Goal: Information Seeking & Learning: Learn about a topic

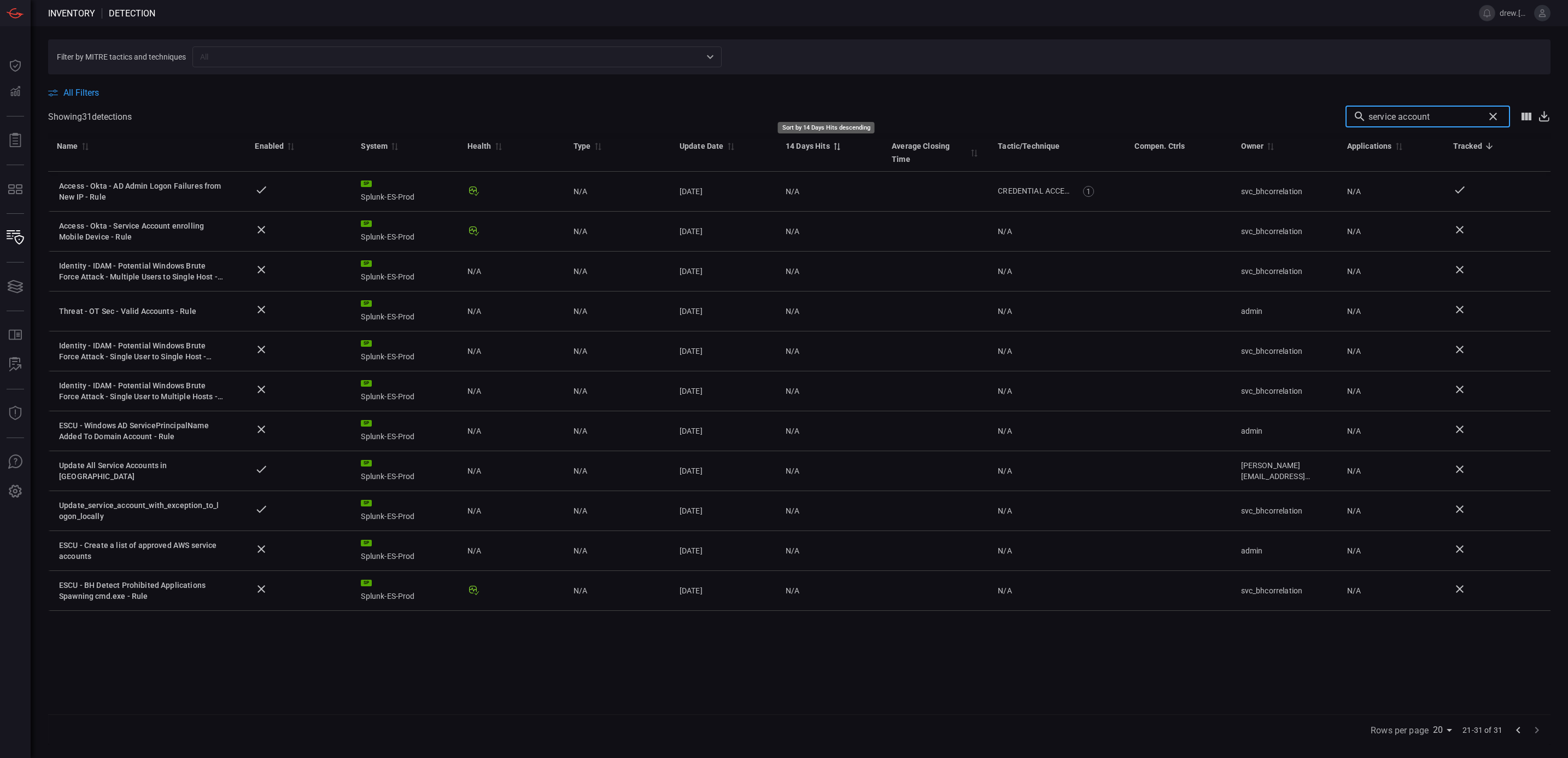
click at [832, 146] on icon "Sort by 14 Days Hits descending" at bounding box center [837, 146] width 10 height 8
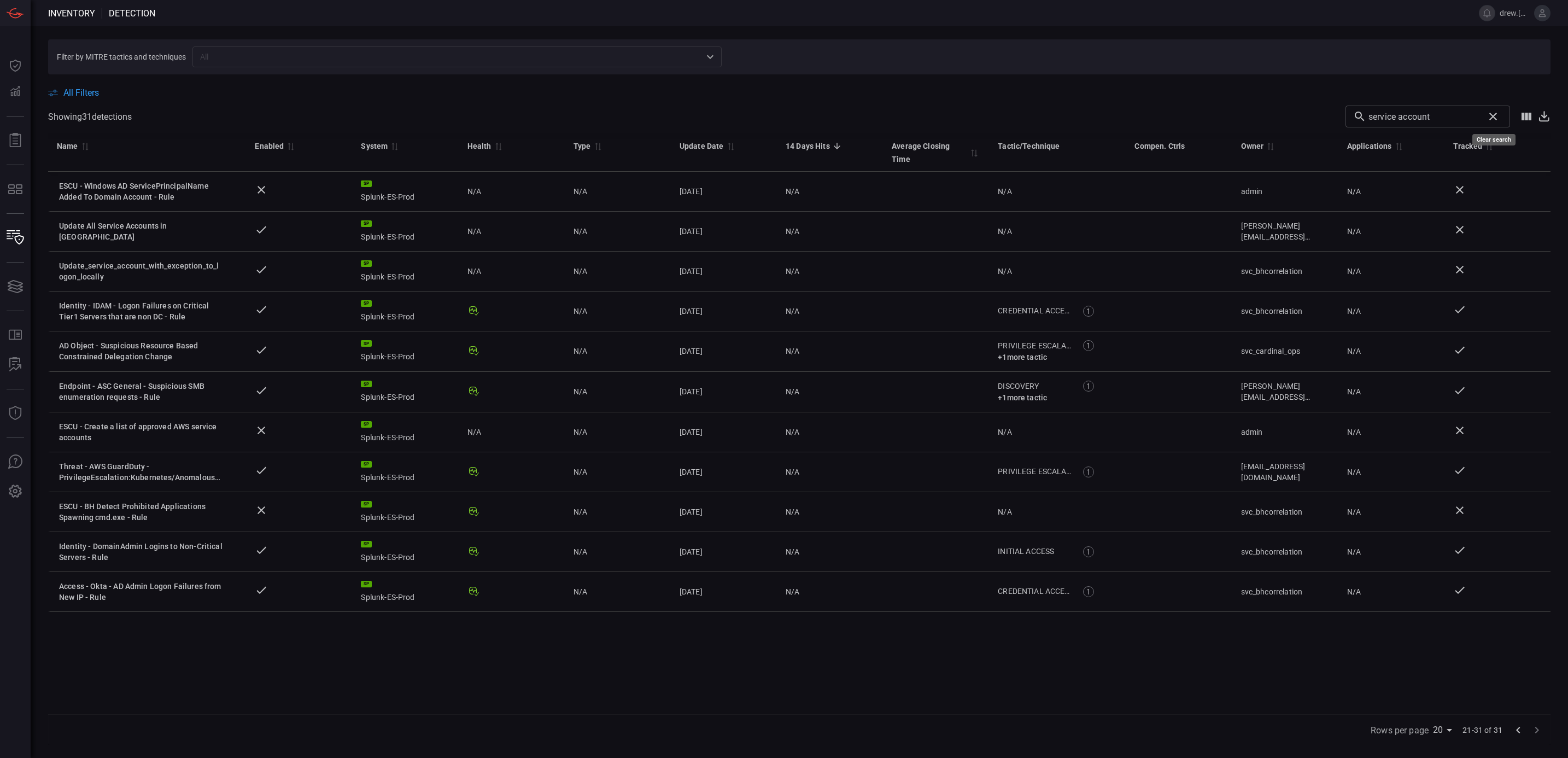
click at [1496, 117] on icon "Clear search" at bounding box center [1493, 117] width 13 height 13
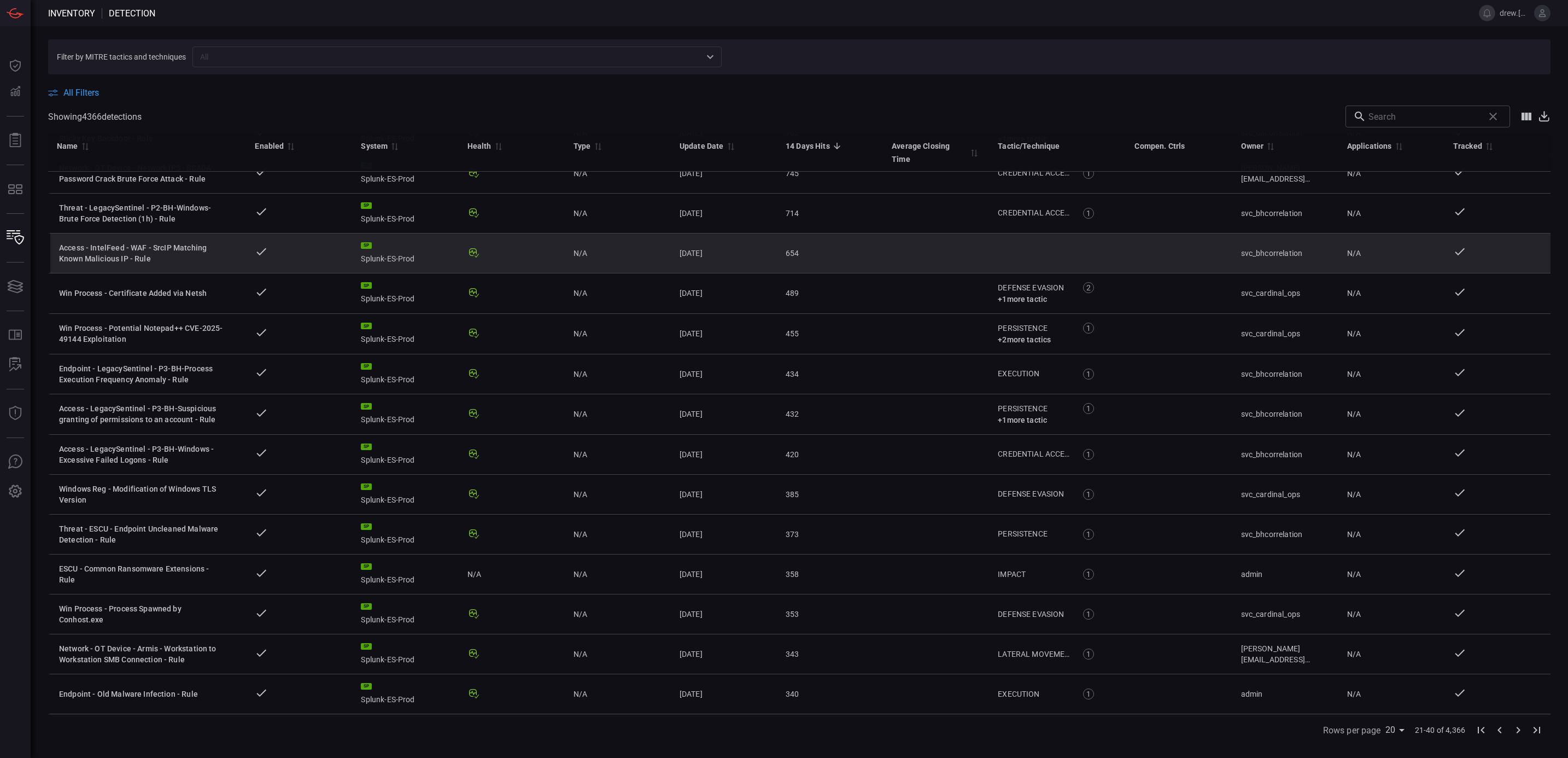
scroll to position [264, 0]
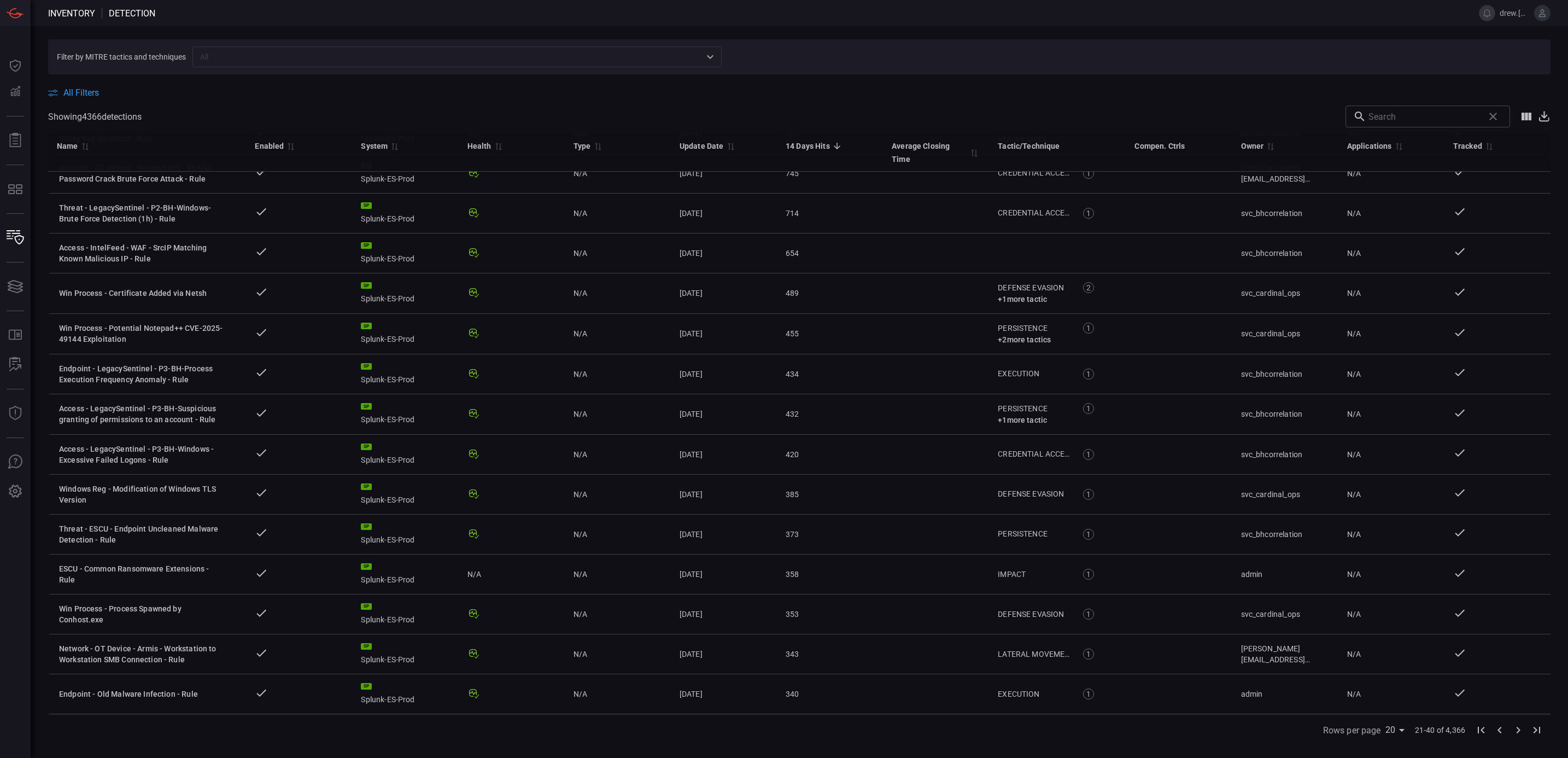
click at [1393, 735] on body "Inventory Detection drew.[PERSON_NAME] Dashboard Dashboard Detections Detection…" at bounding box center [784, 379] width 1568 height 758
click at [1398, 737] on li "75" at bounding box center [1397, 735] width 28 height 20
type input "75"
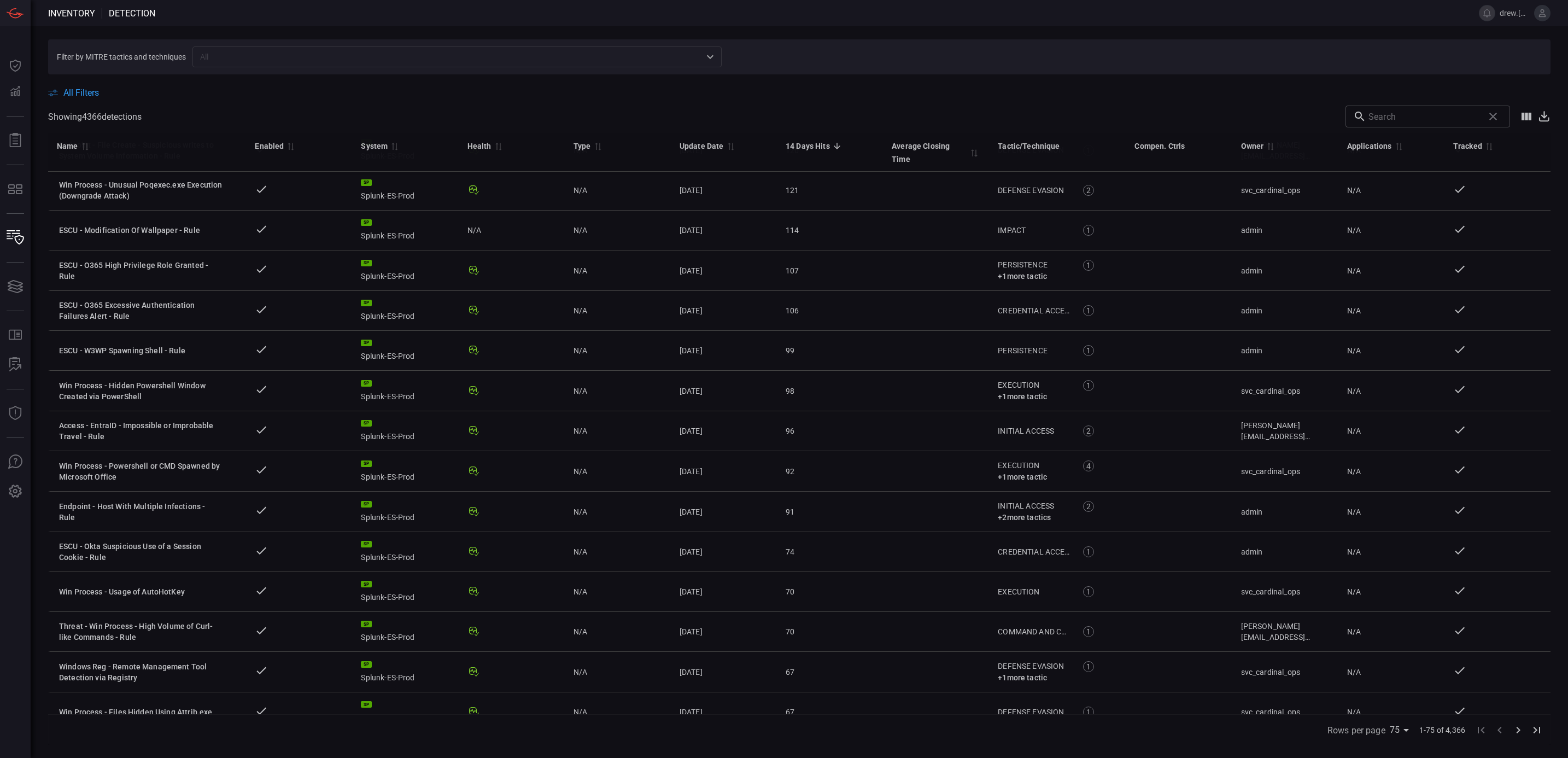
scroll to position [2483, 0]
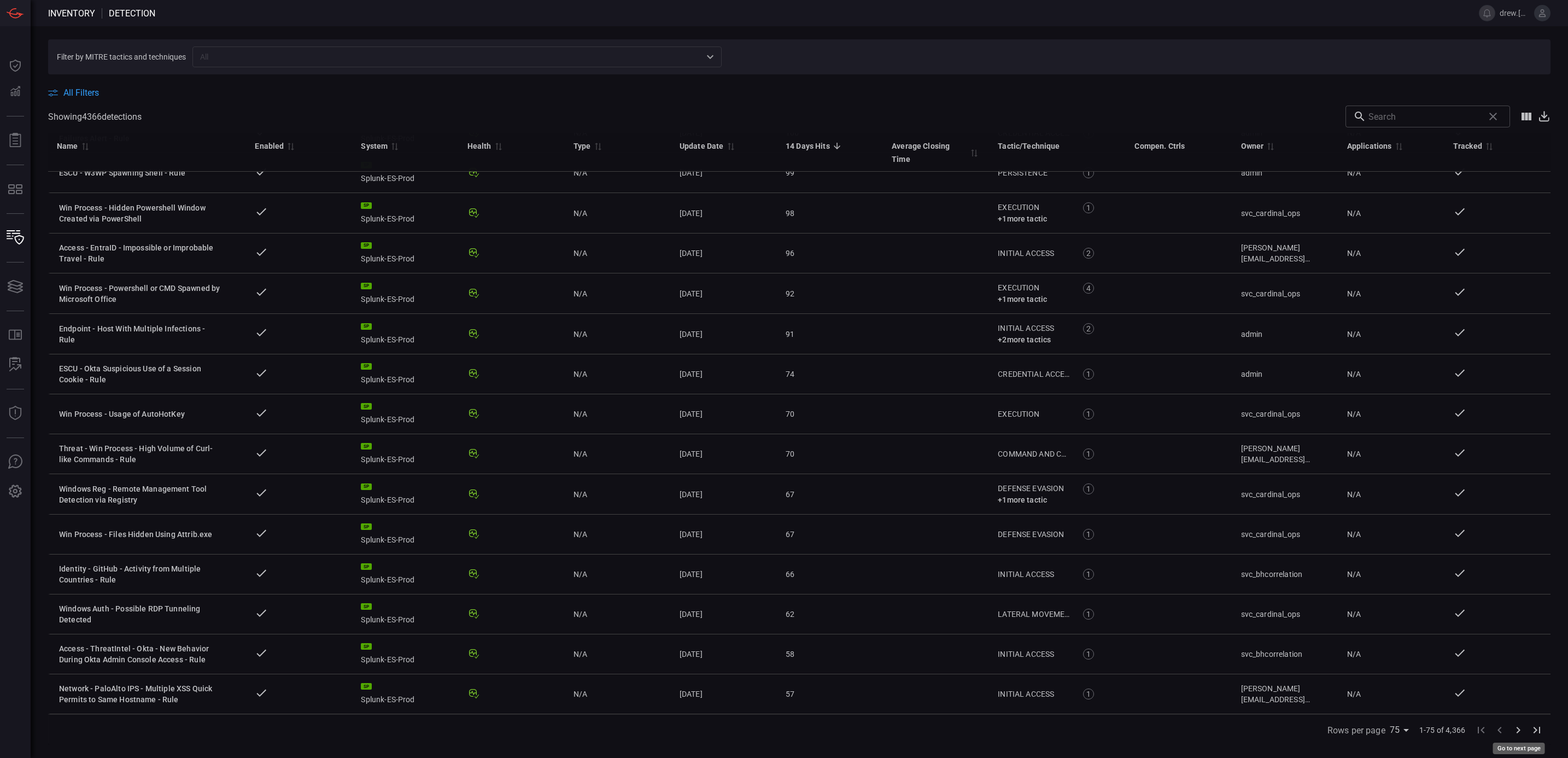
click at [1519, 730] on icon "Go to next page" at bounding box center [1519, 730] width 4 height 6
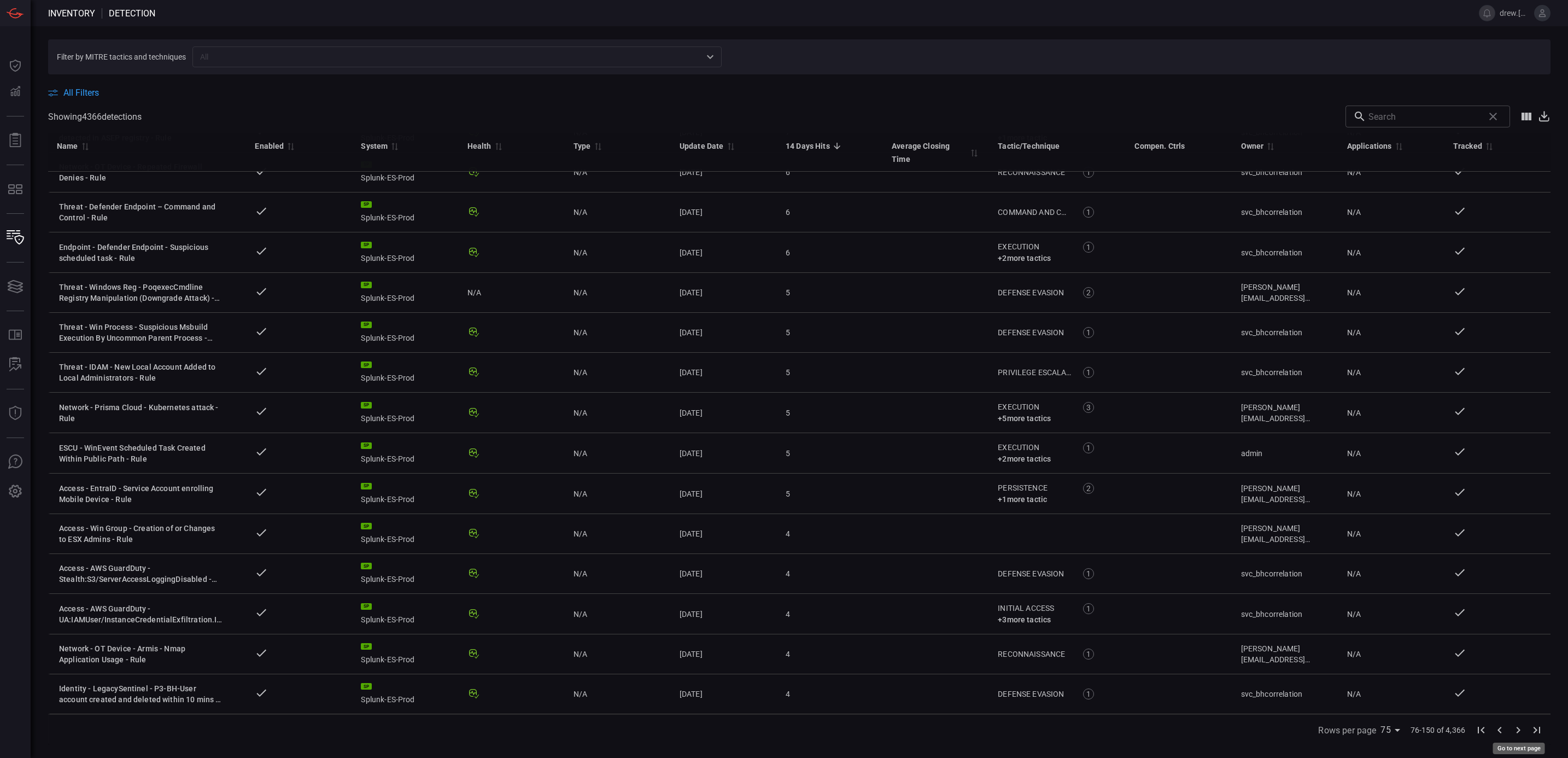
click at [1519, 729] on icon "Go to next page" at bounding box center [1519, 730] width 4 height 6
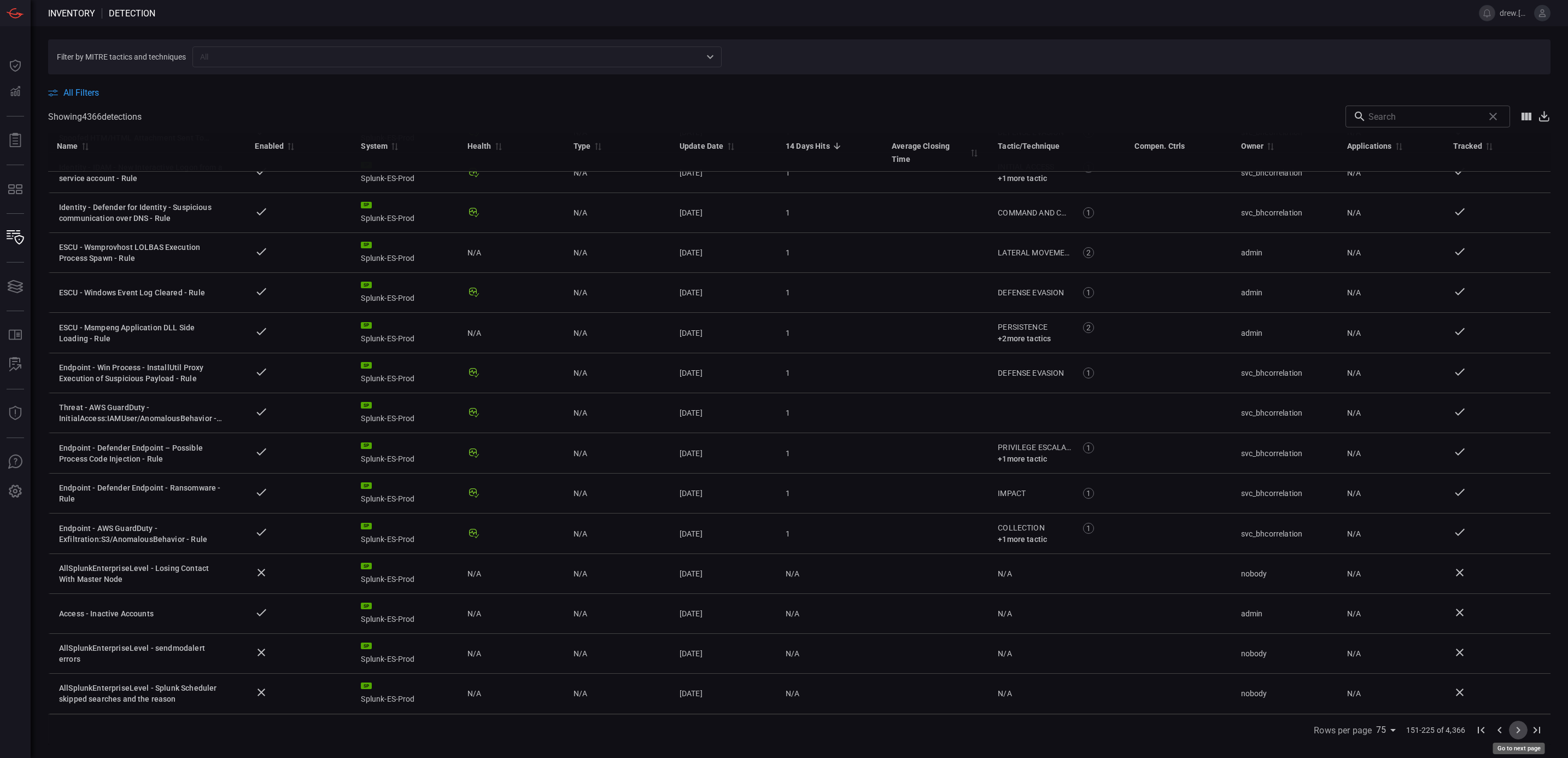
click at [1519, 733] on icon "Go to next page" at bounding box center [1519, 730] width 13 height 13
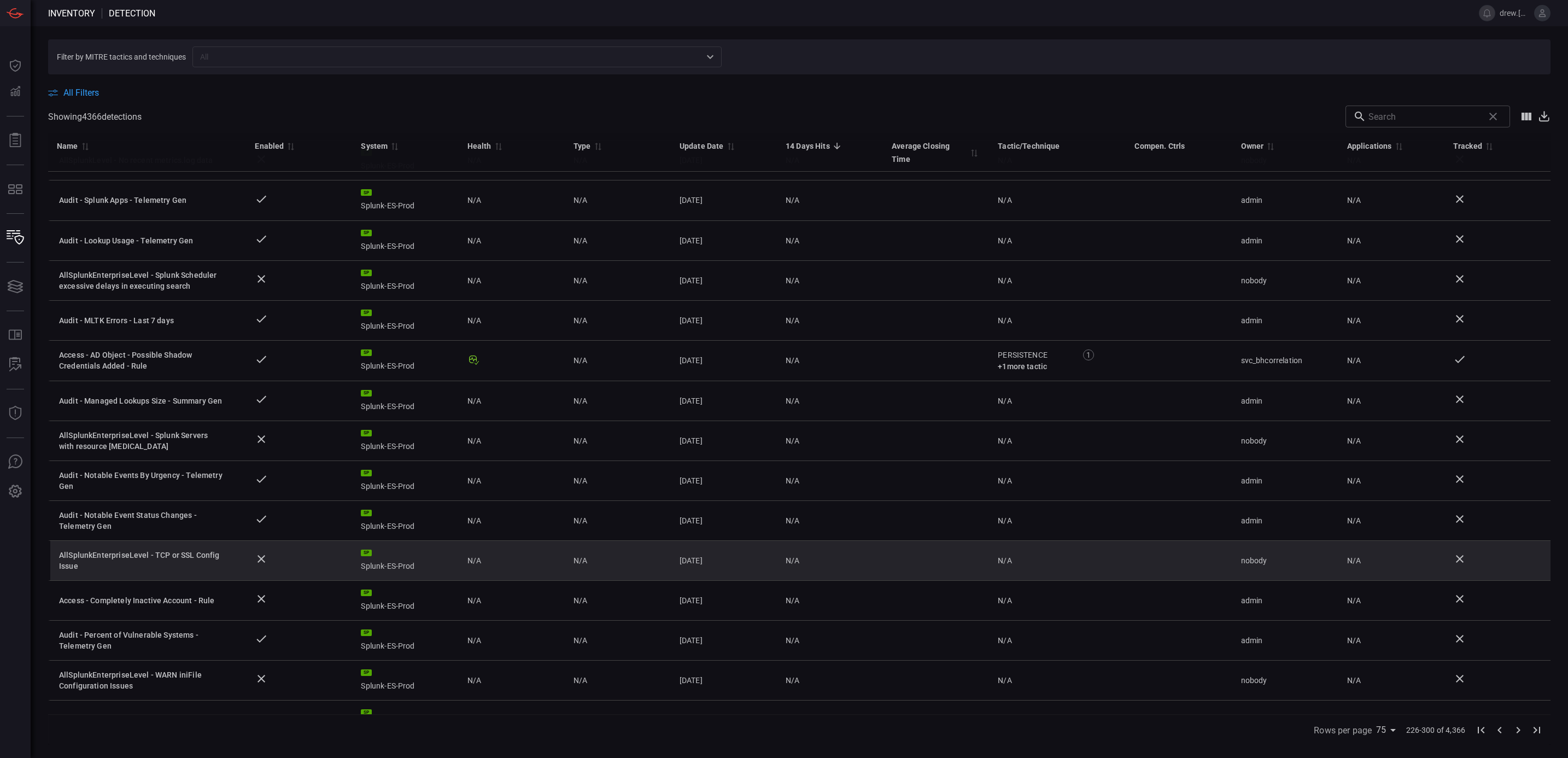
scroll to position [1558, 0]
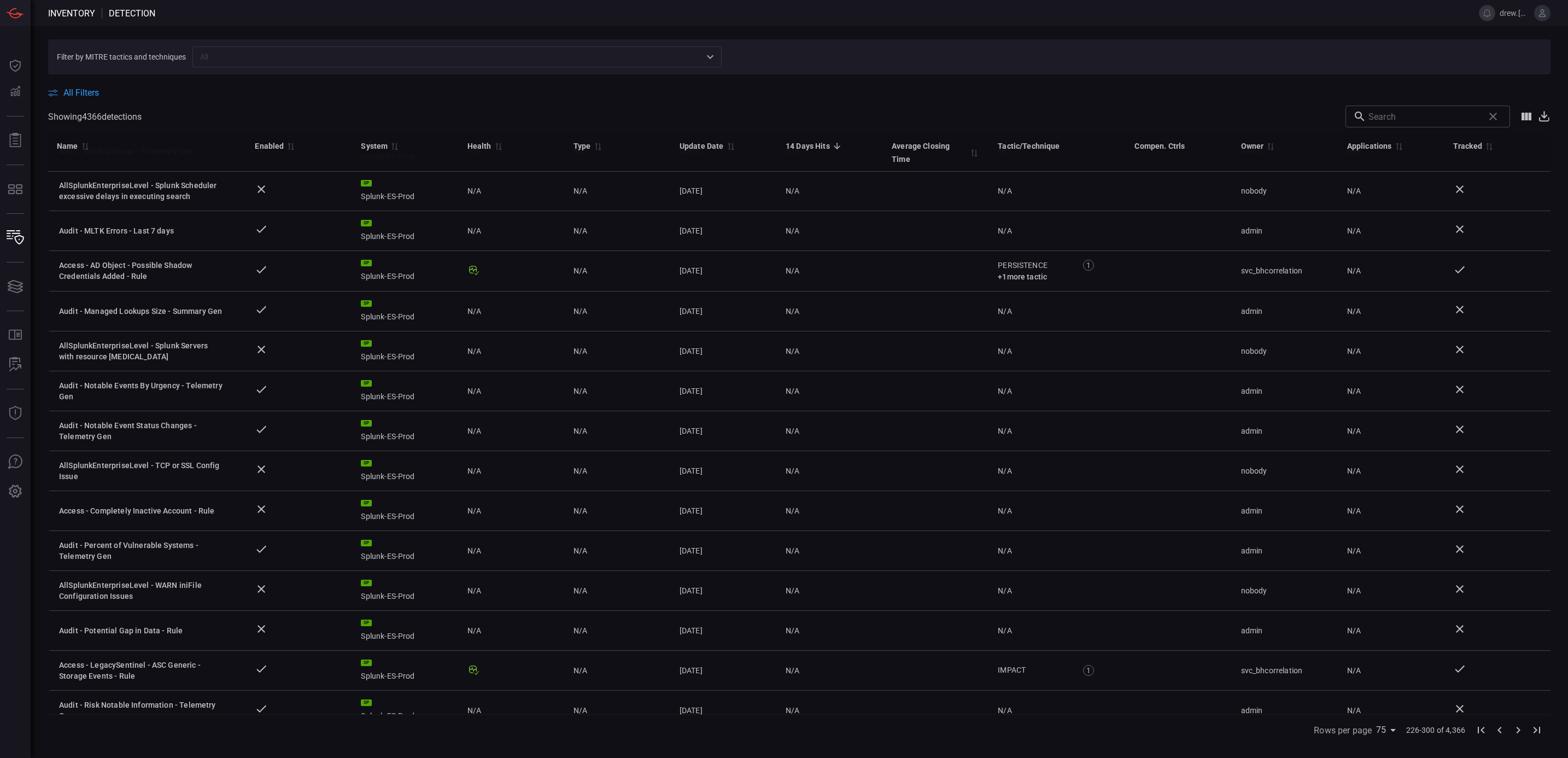
click at [1398, 118] on input "text" at bounding box center [1424, 116] width 111 height 22
type input "svc"
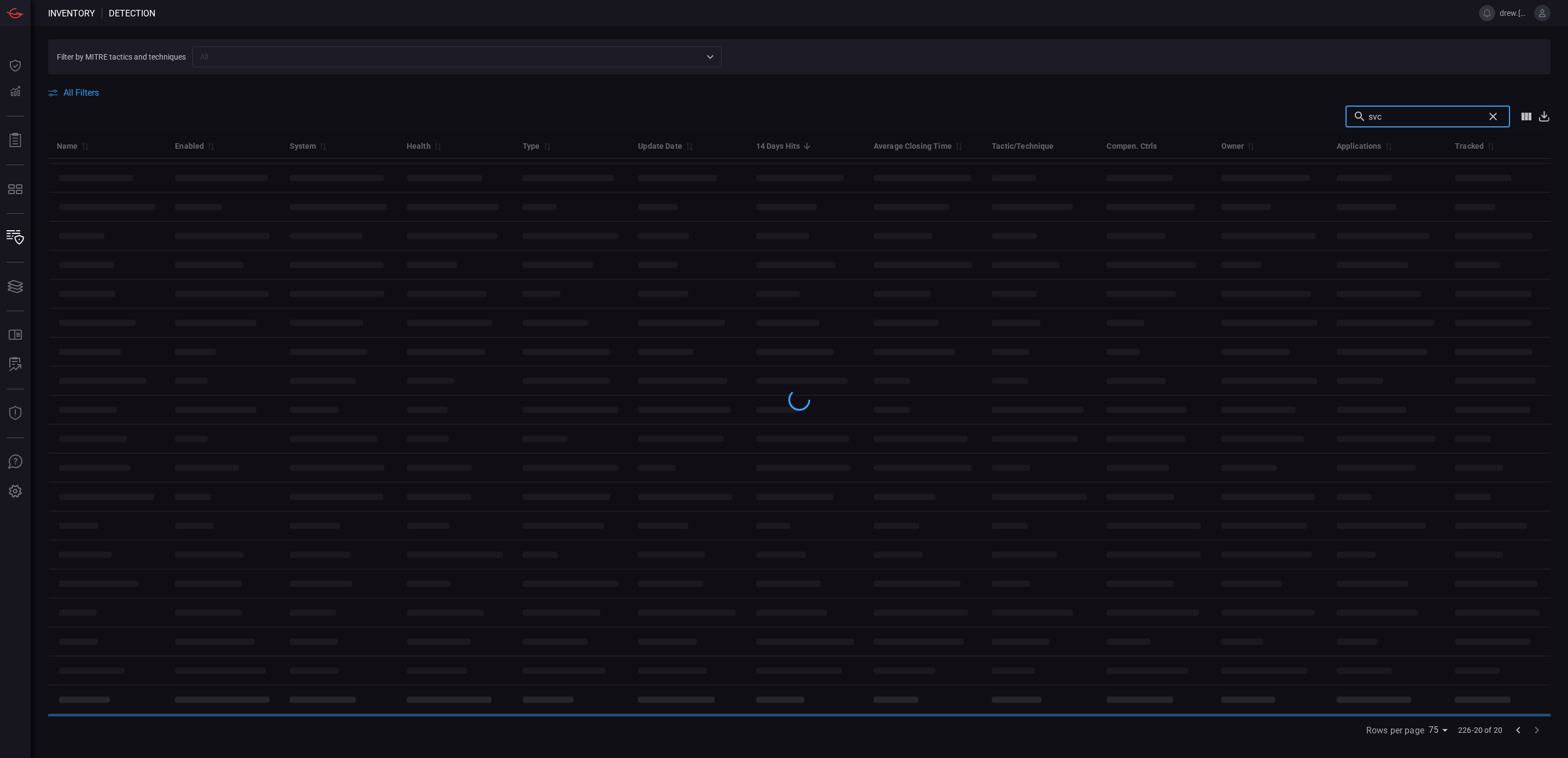
scroll to position [0, 0]
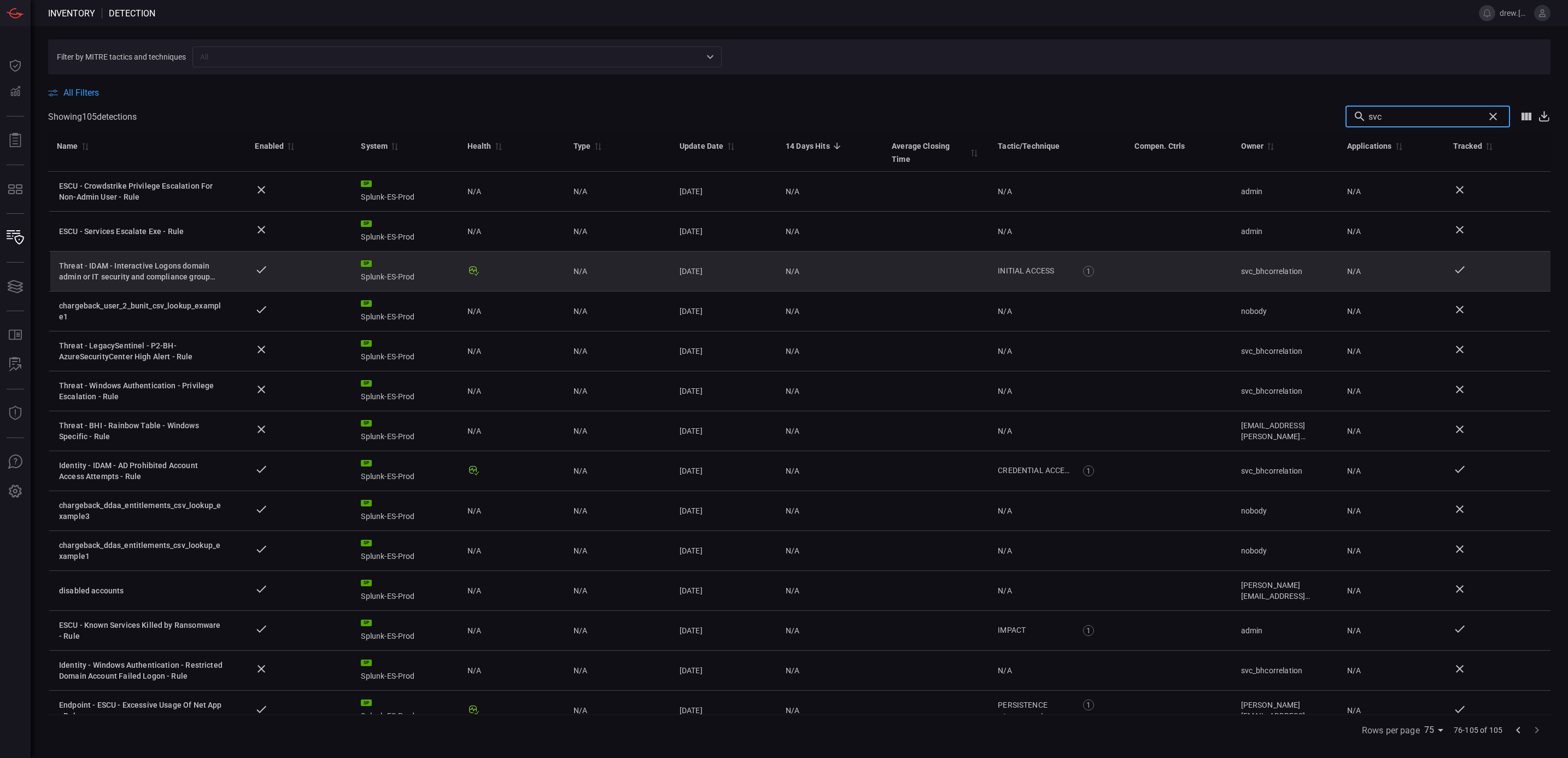
click at [167, 273] on div "Threat - IDAM - Interactive Logons domain admin or IT security and compliance g…" at bounding box center [141, 271] width 164 height 22
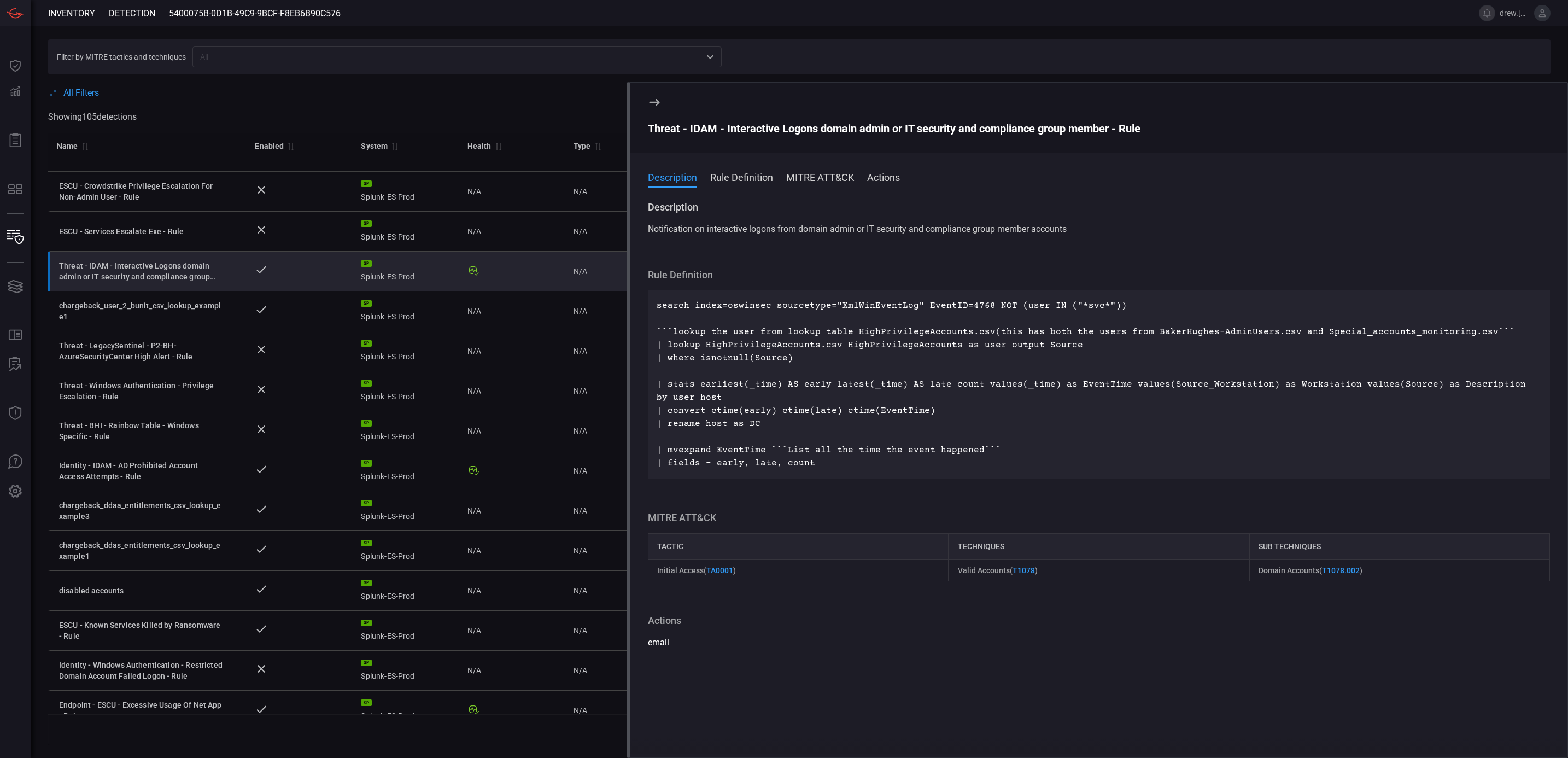
click at [653, 95] on section "Threat - IDAM - Interactive Logons domain admin or IT security and compliance g…" at bounding box center [1099, 117] width 937 height 70
click at [653, 100] on icon at bounding box center [654, 102] width 13 height 13
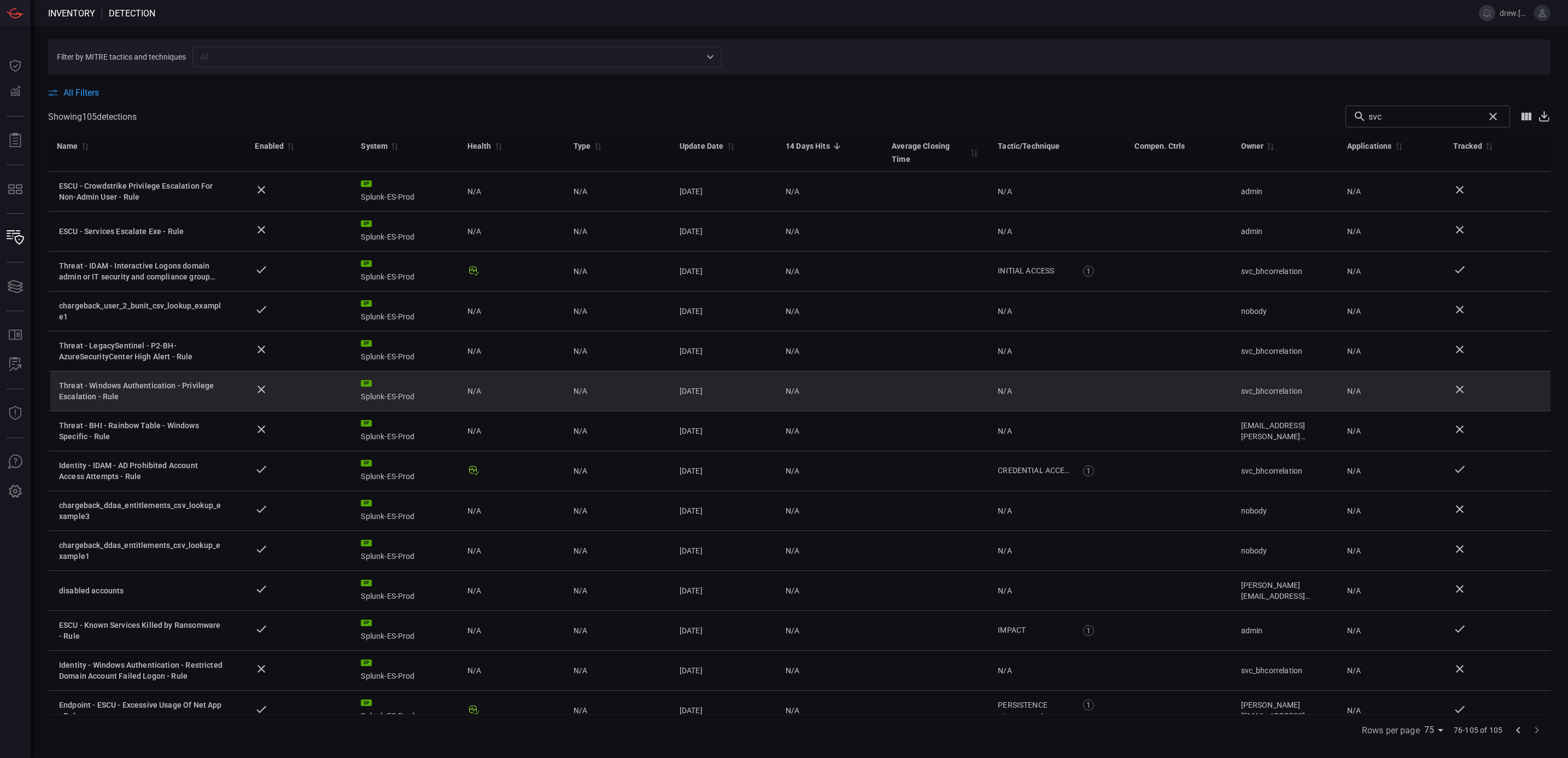
click at [150, 384] on div "Threat - Windows Authentication - Privilege Escalation - Rule" at bounding box center [141, 391] width 164 height 22
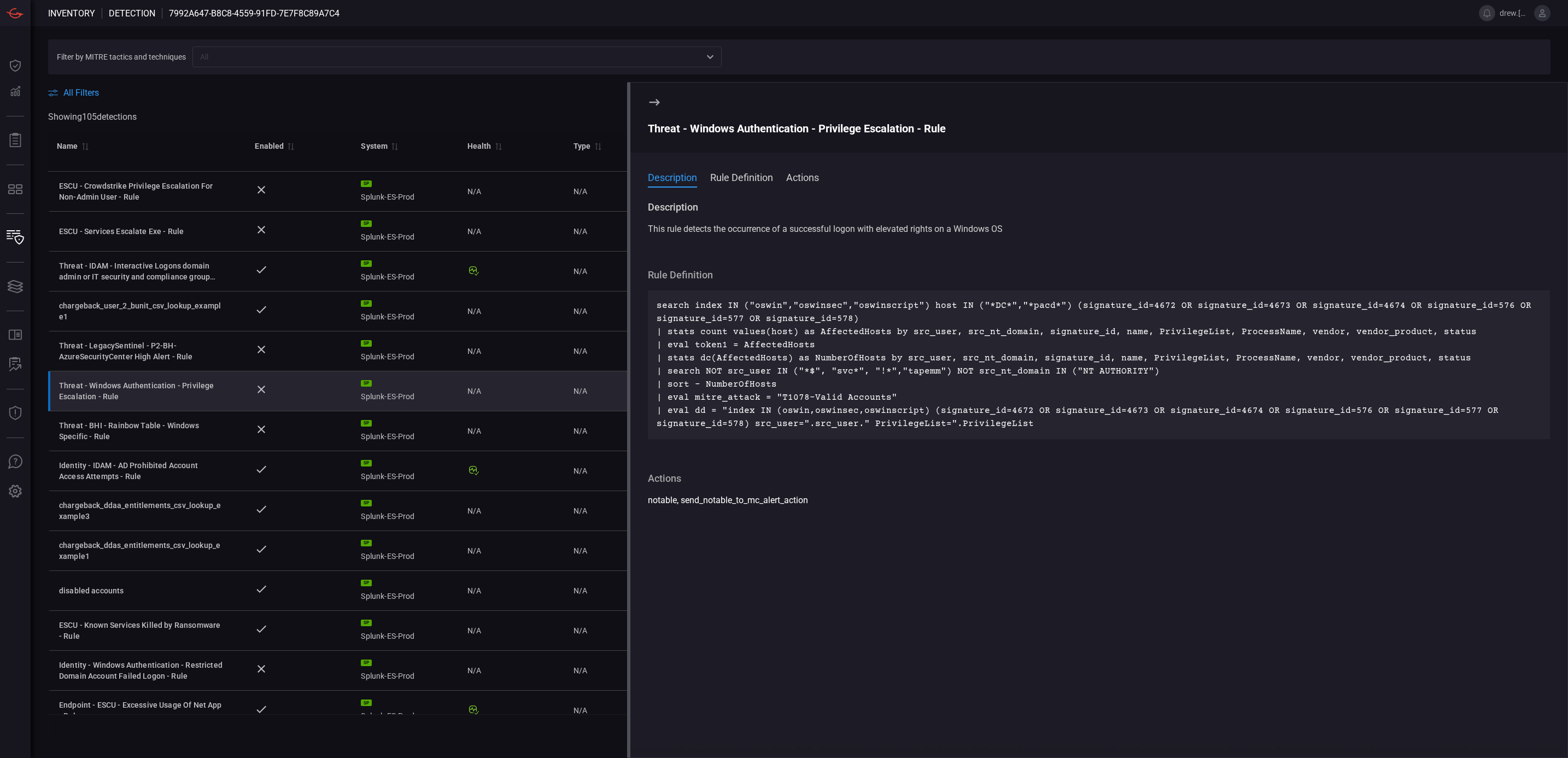
click at [754, 174] on button "Rule Definition" at bounding box center [742, 177] width 63 height 13
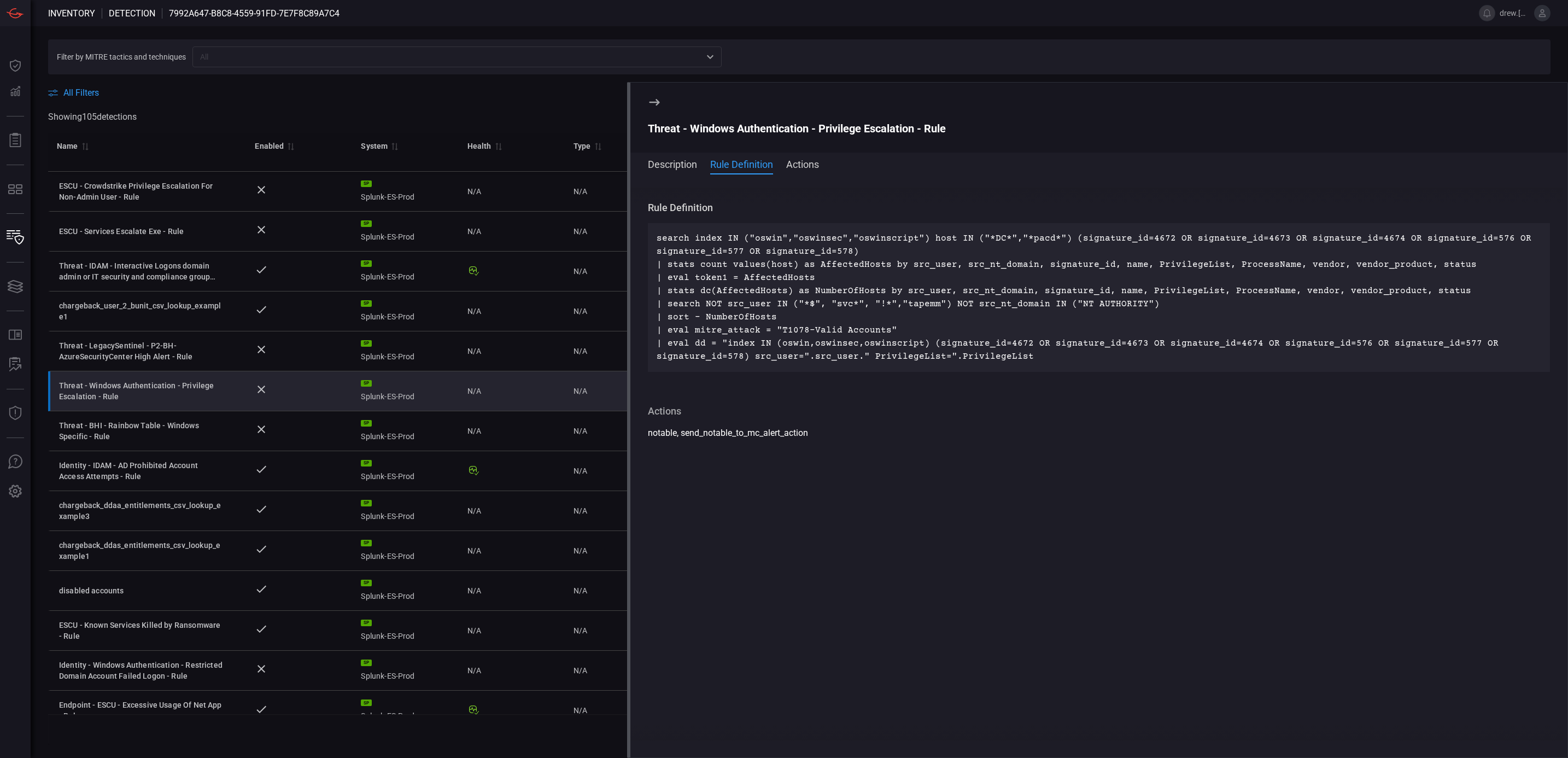
scroll to position [57, 0]
click at [796, 161] on button "Actions" at bounding box center [802, 163] width 32 height 13
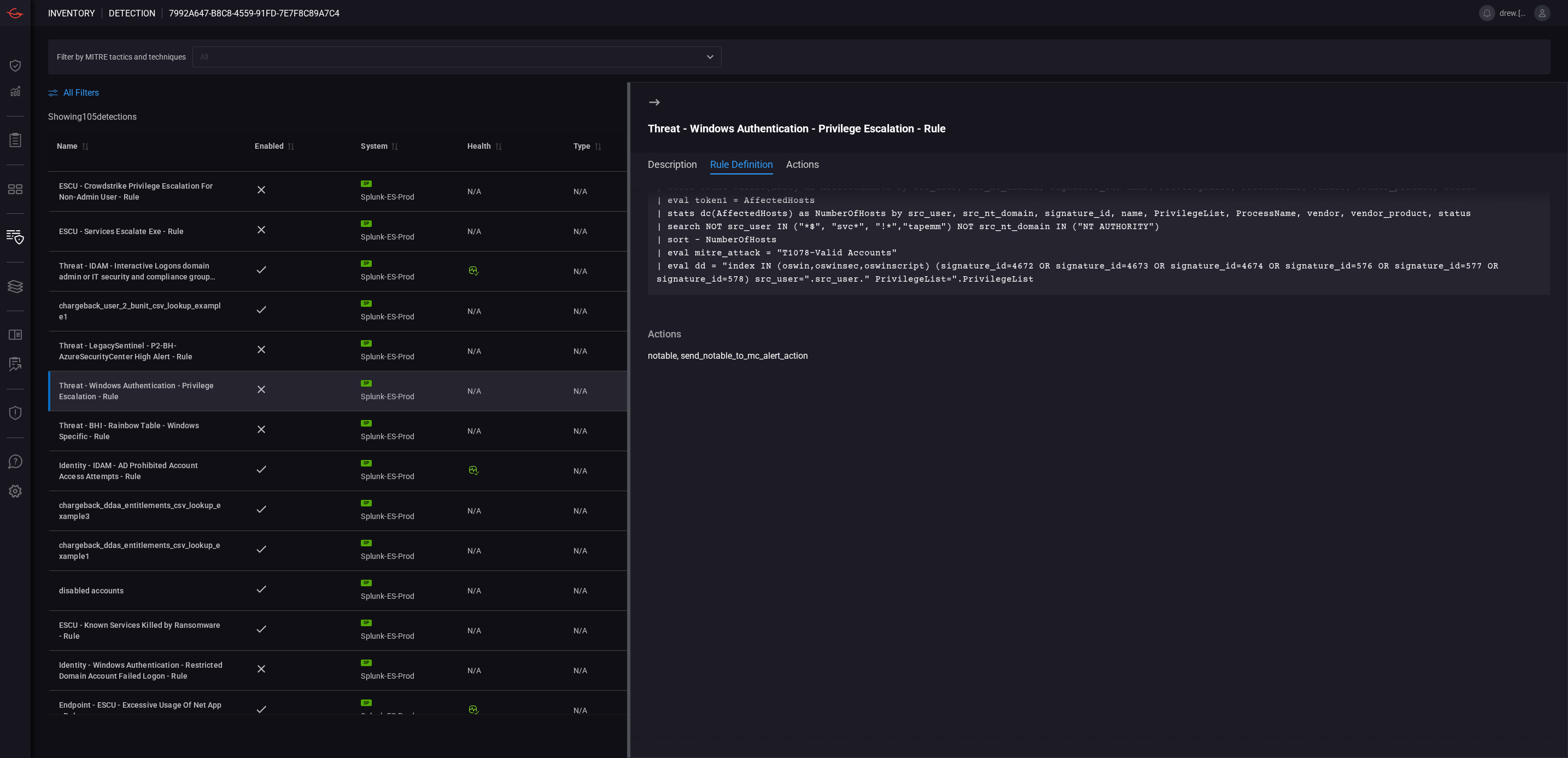
scroll to position [168, 0]
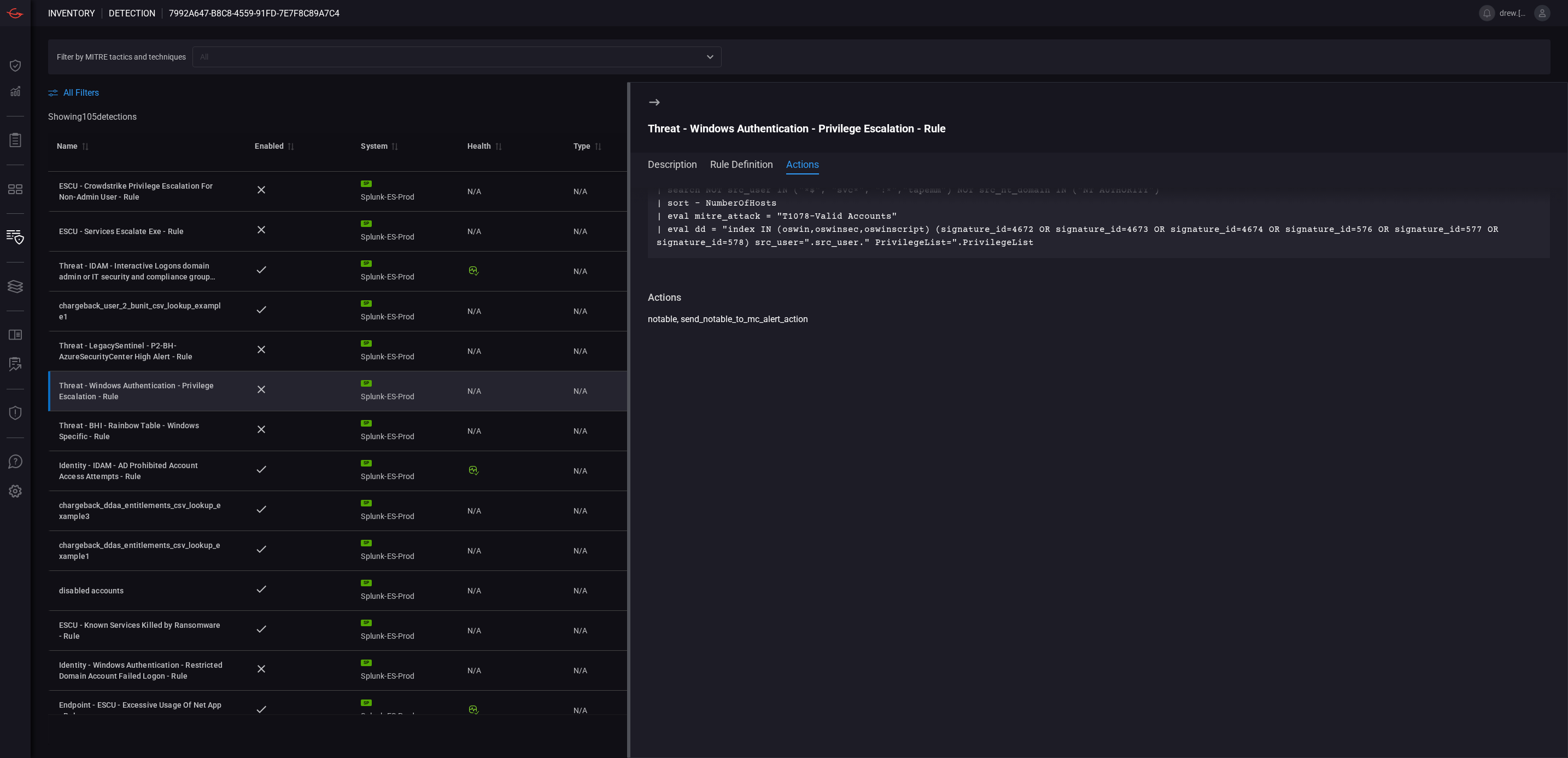
click at [676, 166] on button "Description" at bounding box center [672, 163] width 49 height 13
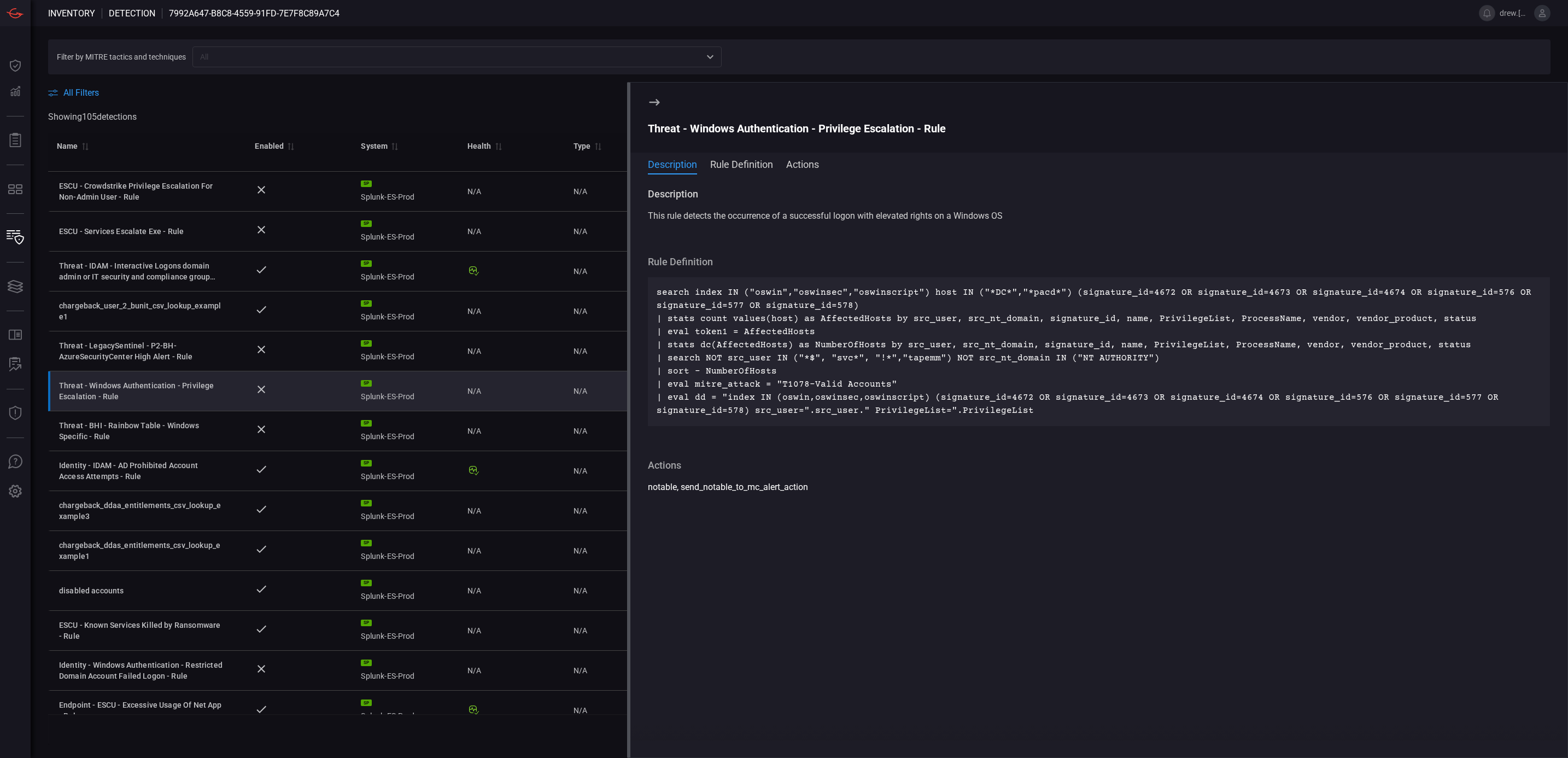
drag, startPoint x: 648, startPoint y: 110, endPoint x: 666, endPoint y: 94, distance: 24.1
click at [666, 94] on section "Threat - Windows Authentication - Privilege Escalation - Rule" at bounding box center [1099, 117] width 937 height 70
click at [655, 99] on icon at bounding box center [654, 102] width 13 height 13
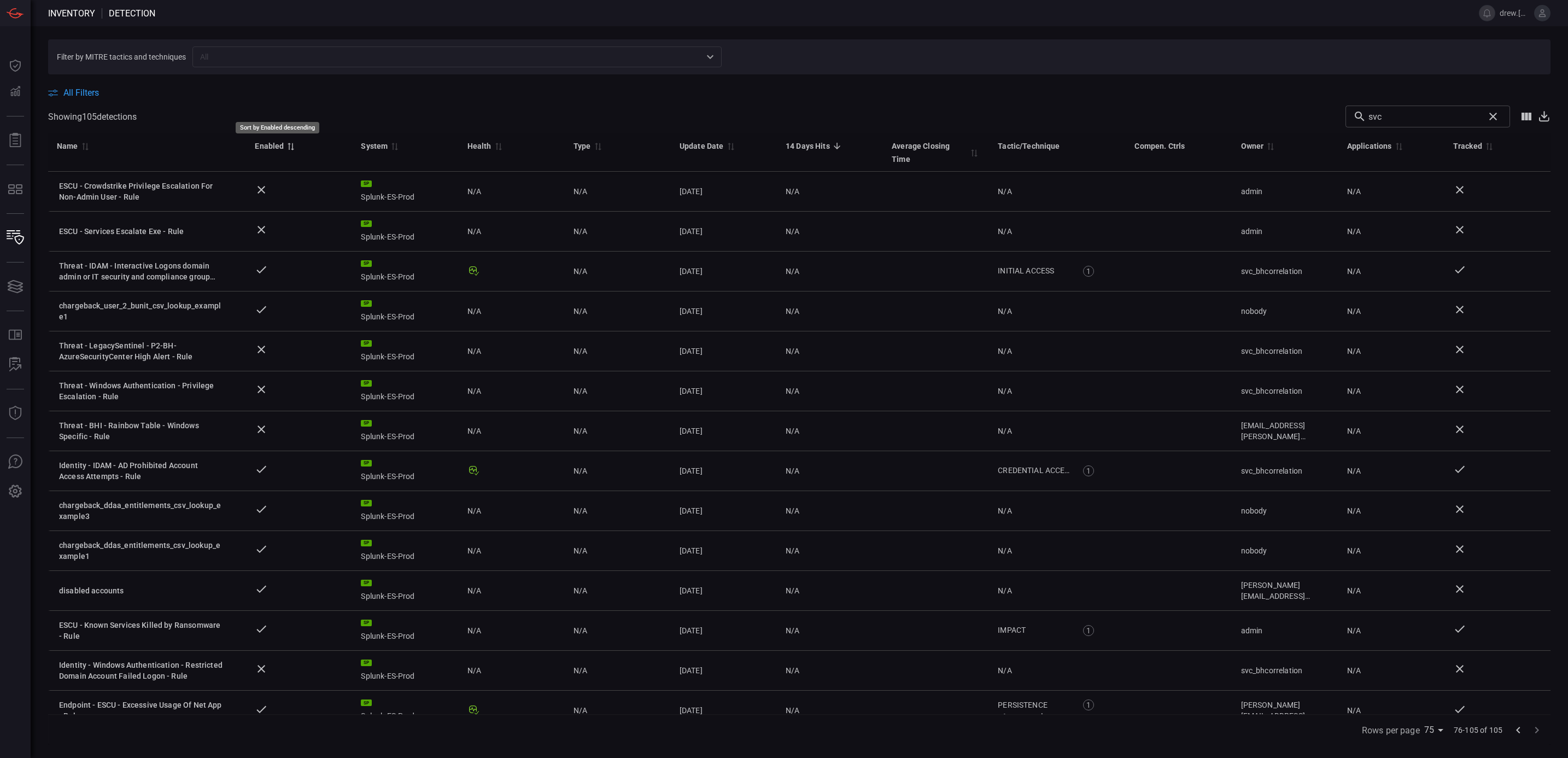
click at [287, 146] on icon "Sort by Enabled descending" at bounding box center [290, 146] width 6 height 8
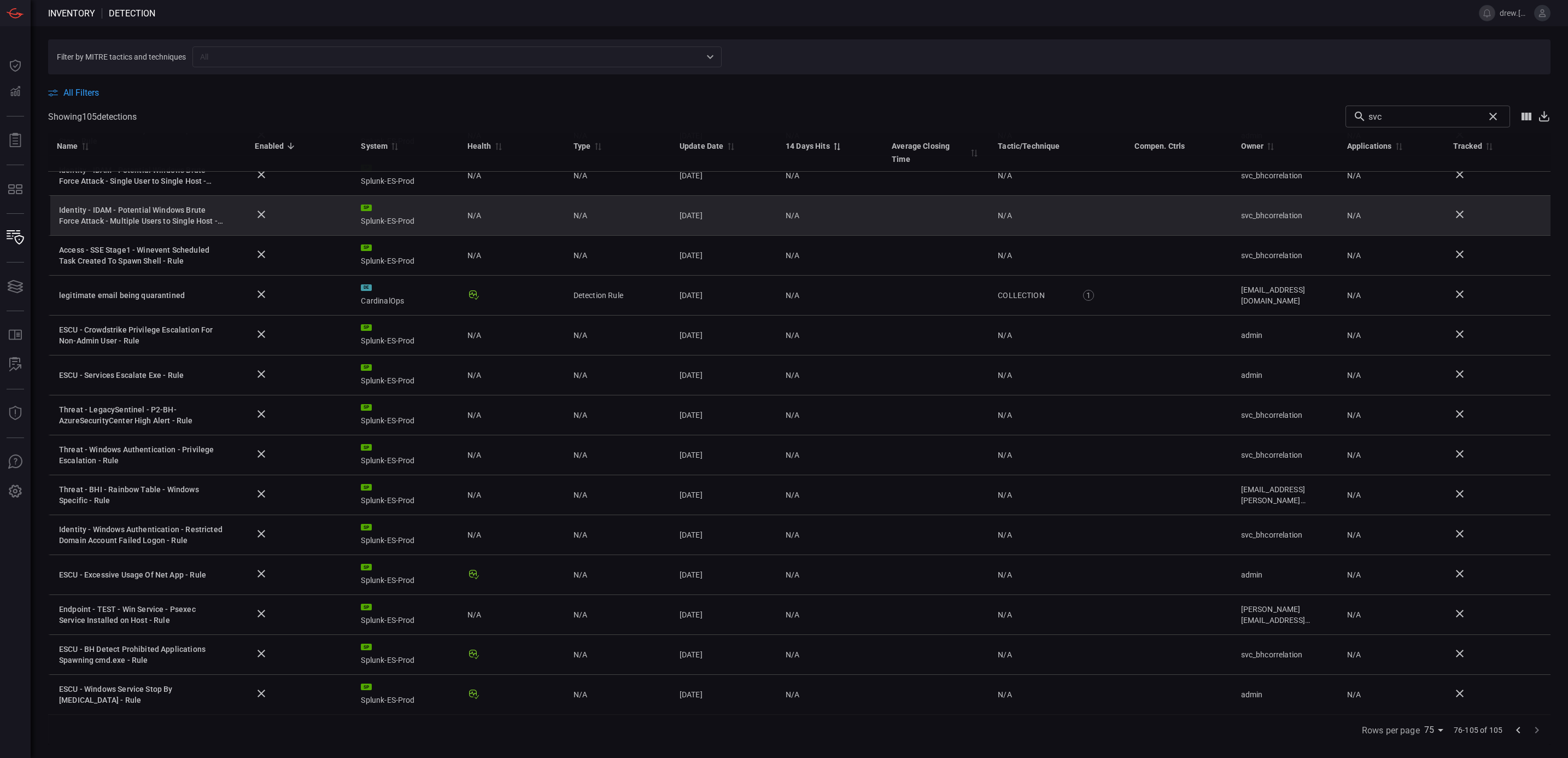
scroll to position [663, 0]
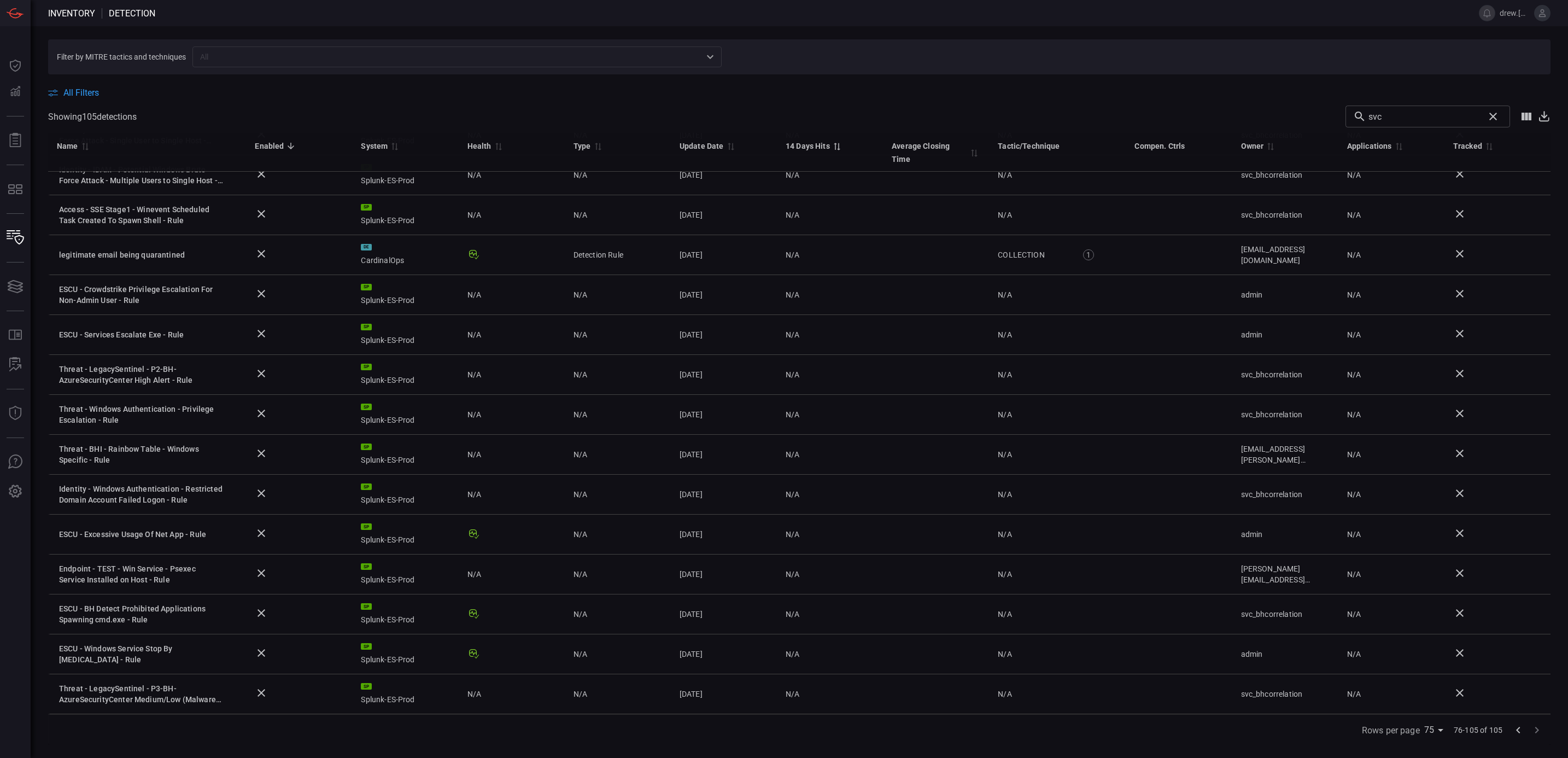
click at [1519, 730] on icon "Go to previous page" at bounding box center [1519, 730] width 13 height 13
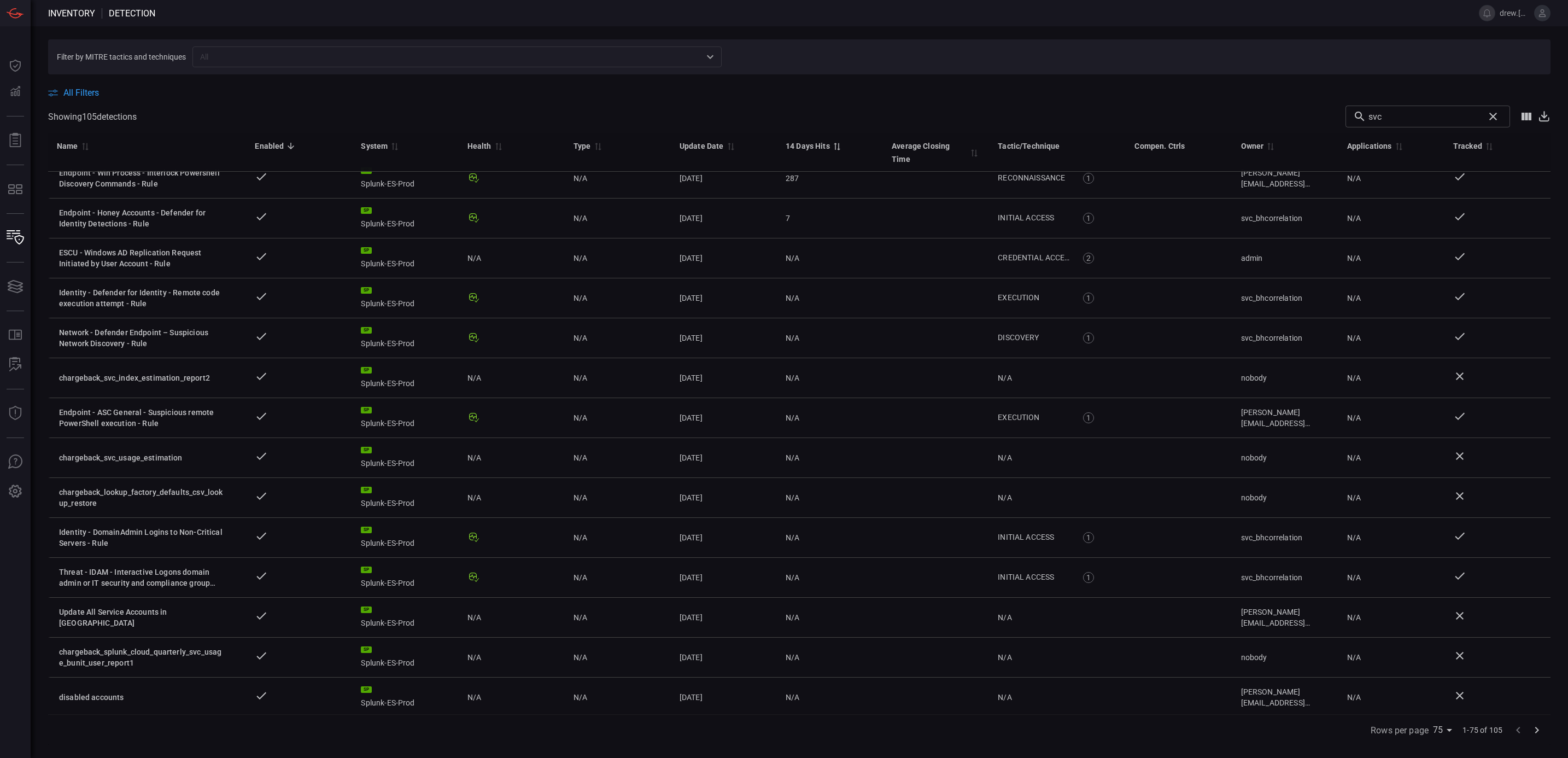
scroll to position [0, 0]
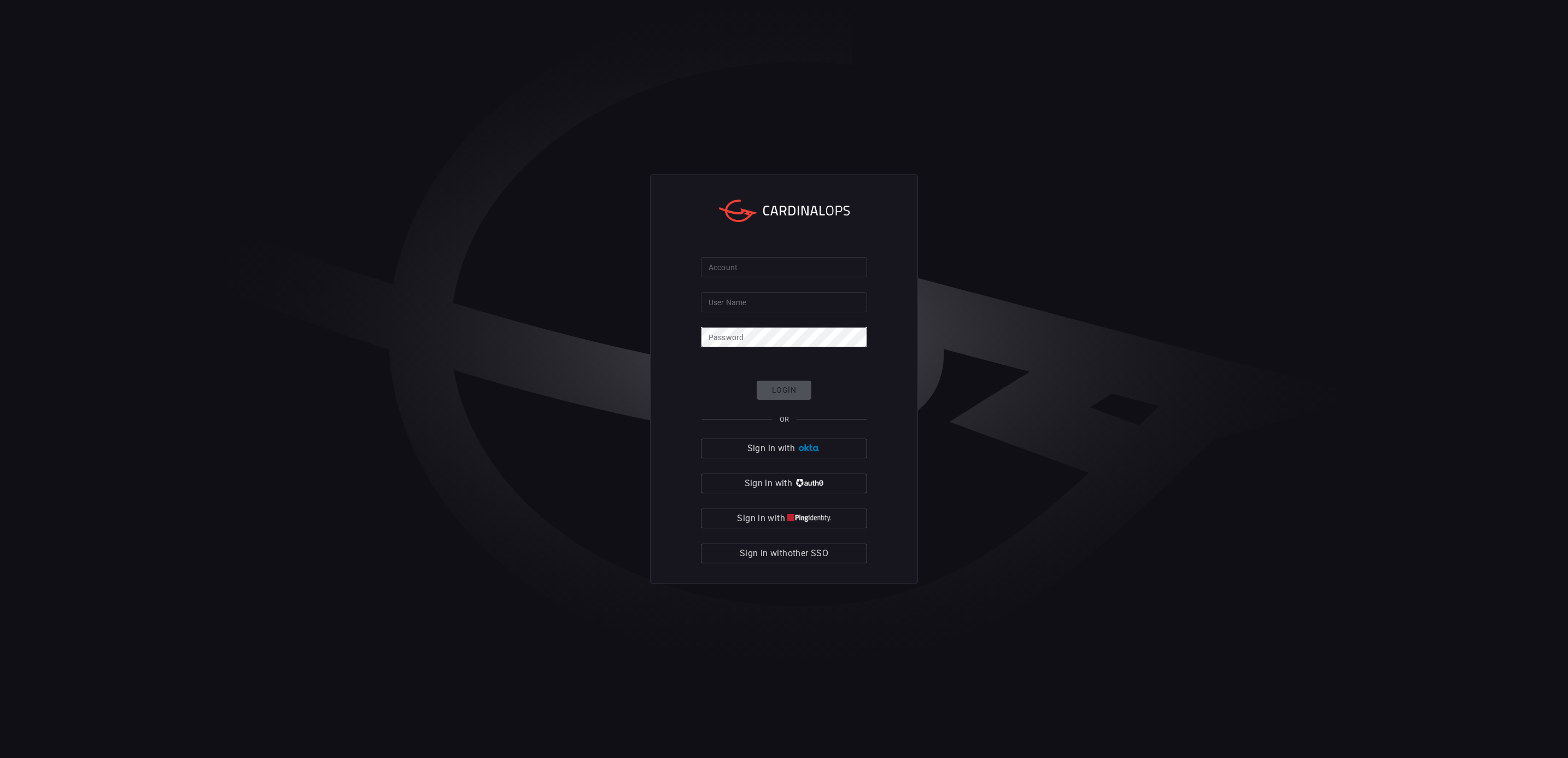
type input "drew.[PERSON_NAME]"
